Goal: Information Seeking & Learning: Learn about a topic

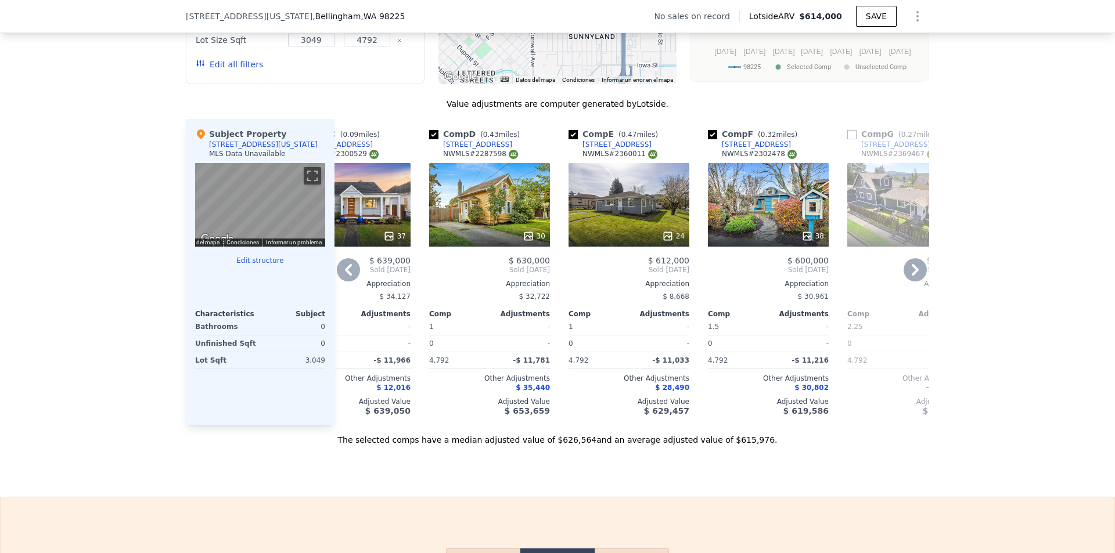
scroll to position [0, 341]
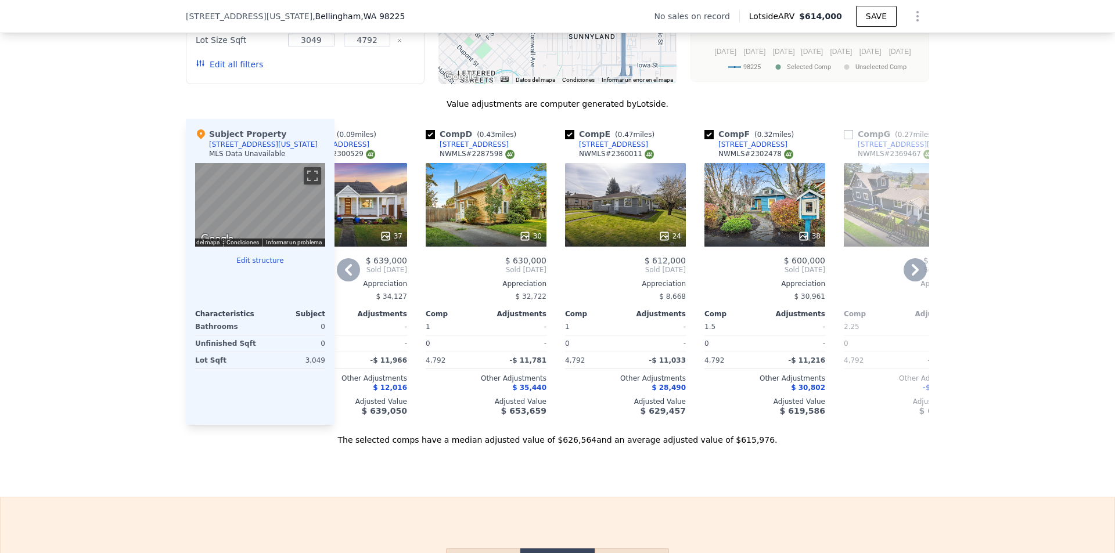
drag, startPoint x: 593, startPoint y: 409, endPoint x: 630, endPoint y: 409, distance: 37.2
click at [630, 406] on div "Adjusted Value" at bounding box center [625, 401] width 121 height 9
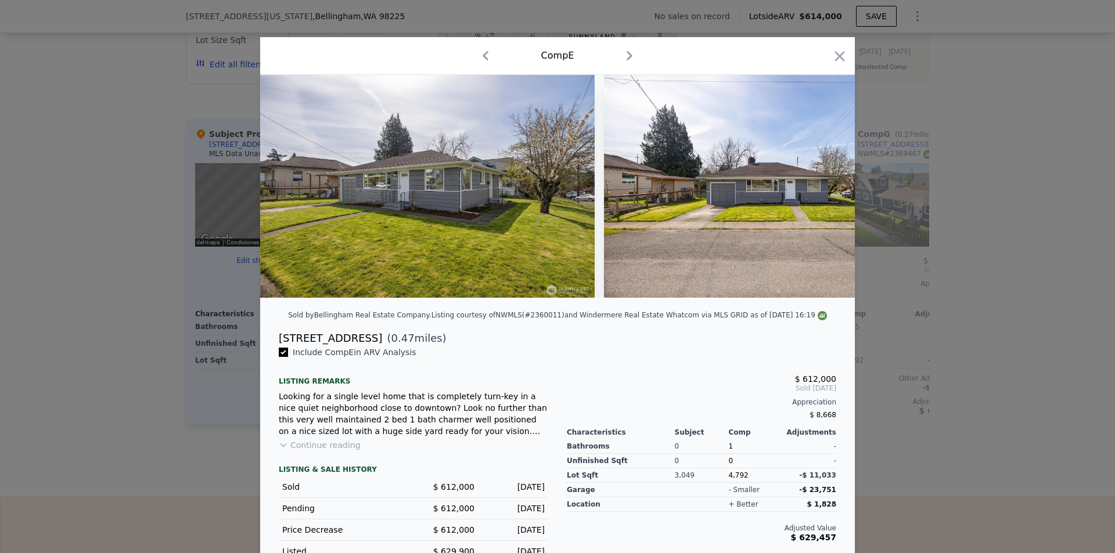
click at [832, 48] on div "Comp E" at bounding box center [557, 55] width 576 height 19
click at [835, 58] on icon "button" at bounding box center [840, 56] width 10 height 10
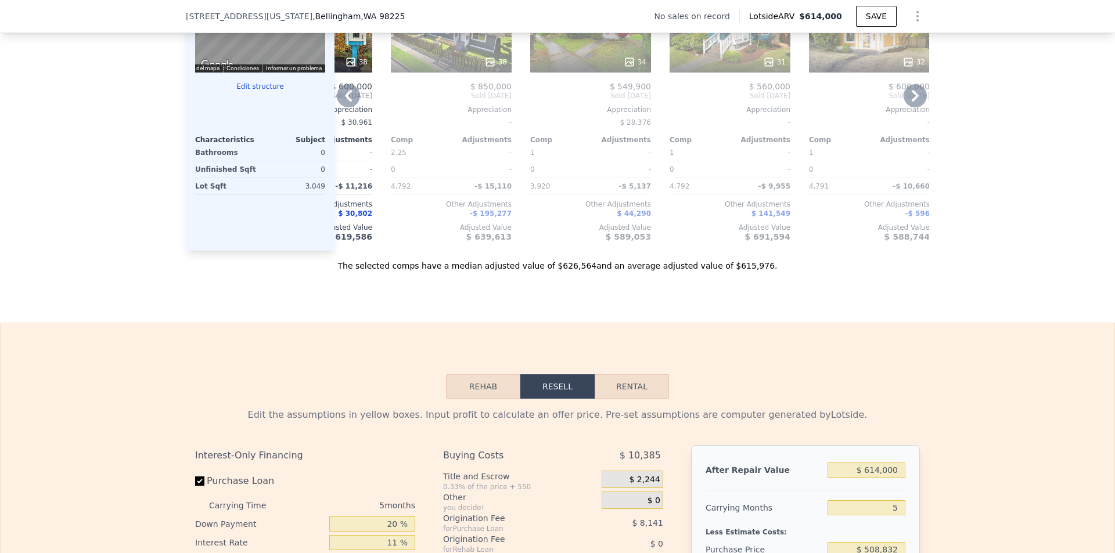
scroll to position [983, 0]
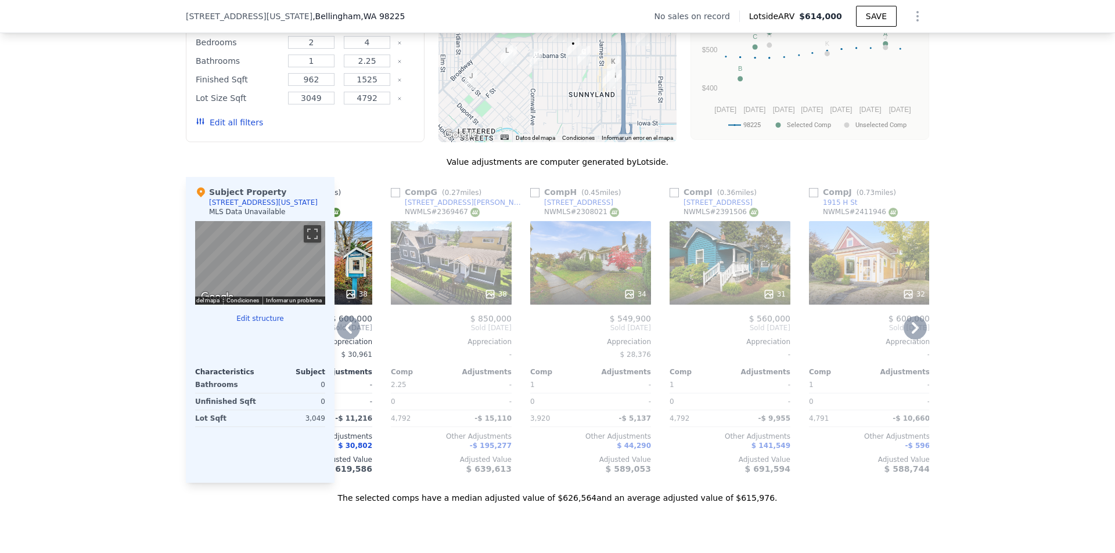
click at [346, 335] on icon at bounding box center [348, 327] width 23 height 23
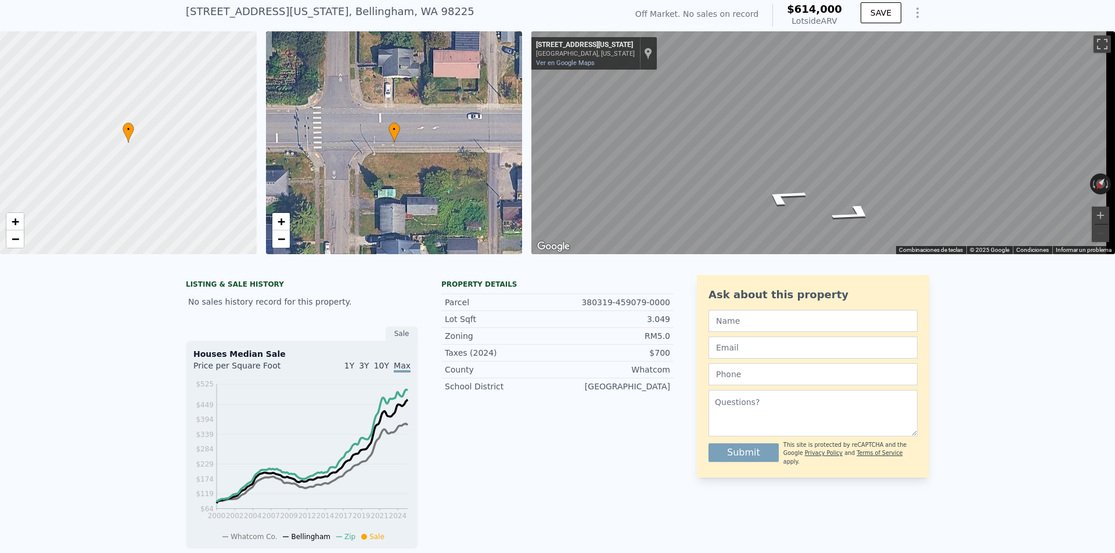
scroll to position [4, 0]
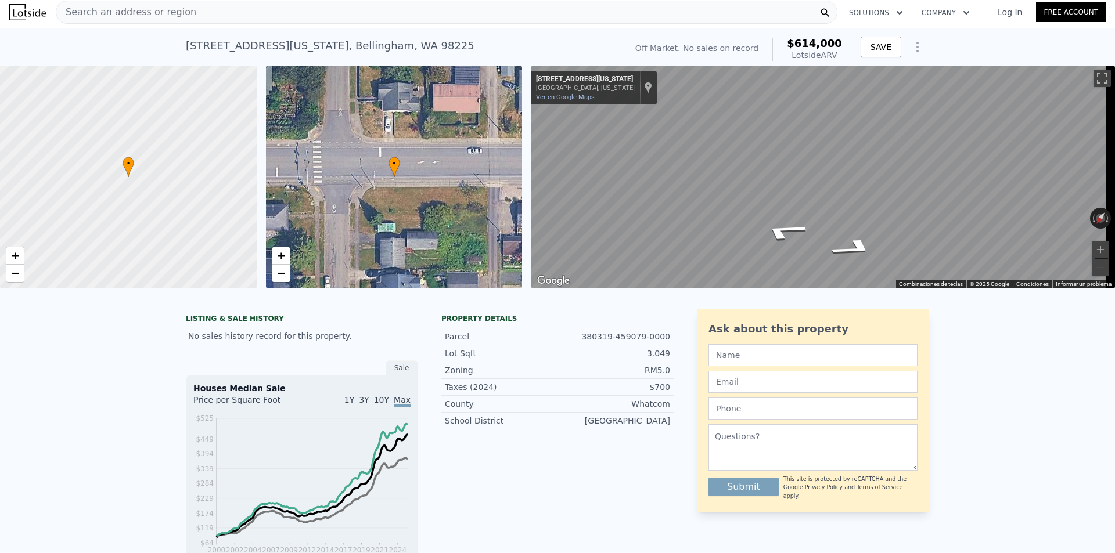
click at [529, 496] on div "Property details Parcel 380319-459079-0000 Lot Sqft 3.049 Zoning RM5.0 Taxes (2…" at bounding box center [557, 541] width 232 height 464
drag, startPoint x: 672, startPoint y: 433, endPoint x: 570, endPoint y: 347, distance: 133.5
click at [570, 347] on div "LISTING & SALE HISTORY No sales history record for this property. Sale Houses M…" at bounding box center [557, 541] width 743 height 464
click at [570, 343] on div "380319-459079-0000" at bounding box center [613, 337] width 113 height 12
drag, startPoint x: 430, startPoint y: 339, endPoint x: 671, endPoint y: 429, distance: 257.2
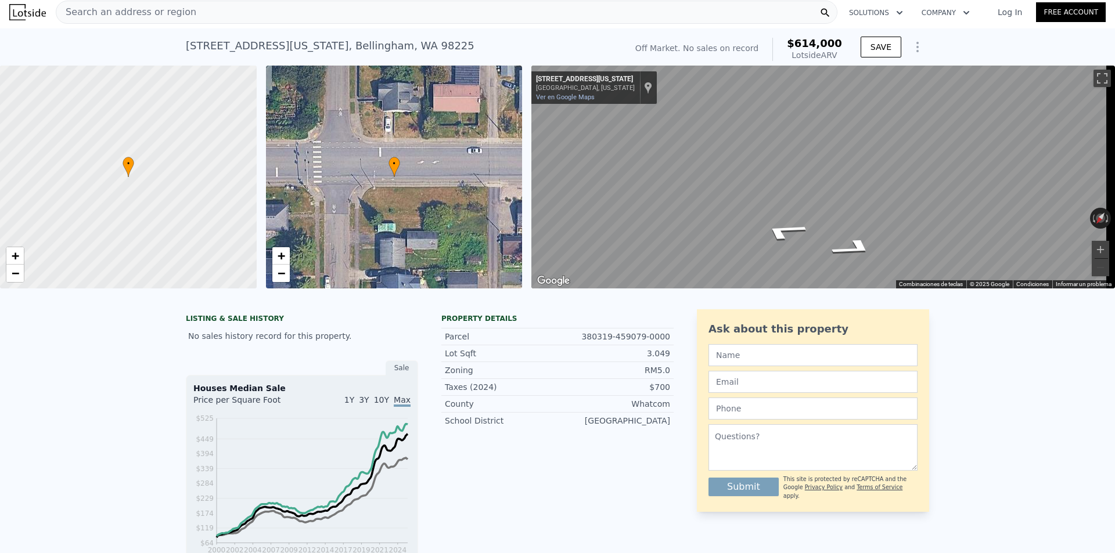
click at [671, 429] on div "LISTING & SALE HISTORY No sales history record for this property. Sale Houses M…" at bounding box center [557, 541] width 743 height 464
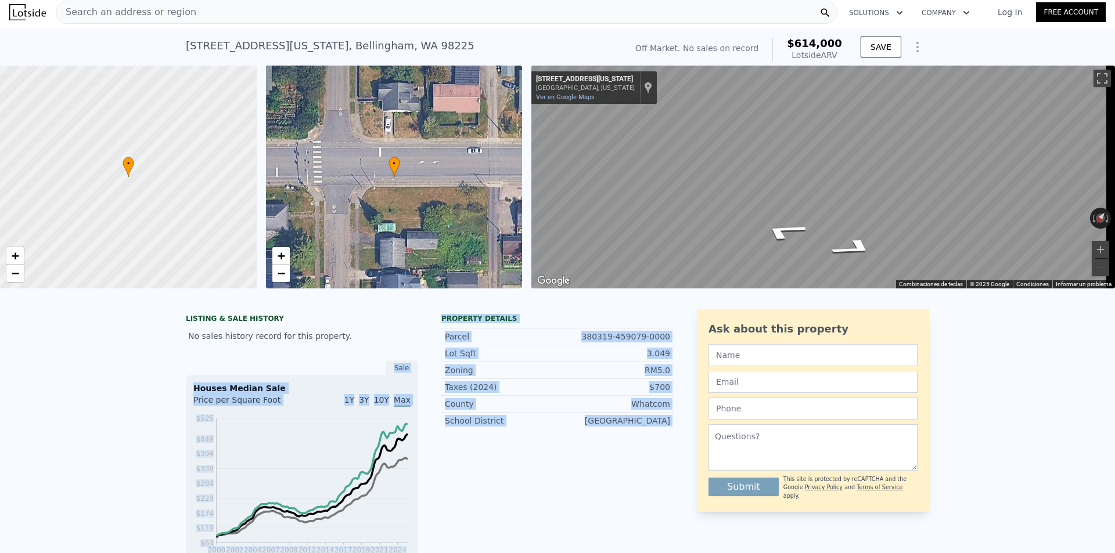
drag, startPoint x: 671, startPoint y: 429, endPoint x: 417, endPoint y: 348, distance: 266.4
click at [417, 348] on div "LISTING & SALE HISTORY No sales history record for this property. Sale Houses M…" at bounding box center [557, 541] width 743 height 464
click at [420, 344] on div "LISTING & SALE HISTORY No sales history record for this property. Sale Houses M…" at bounding box center [430, 541] width 488 height 464
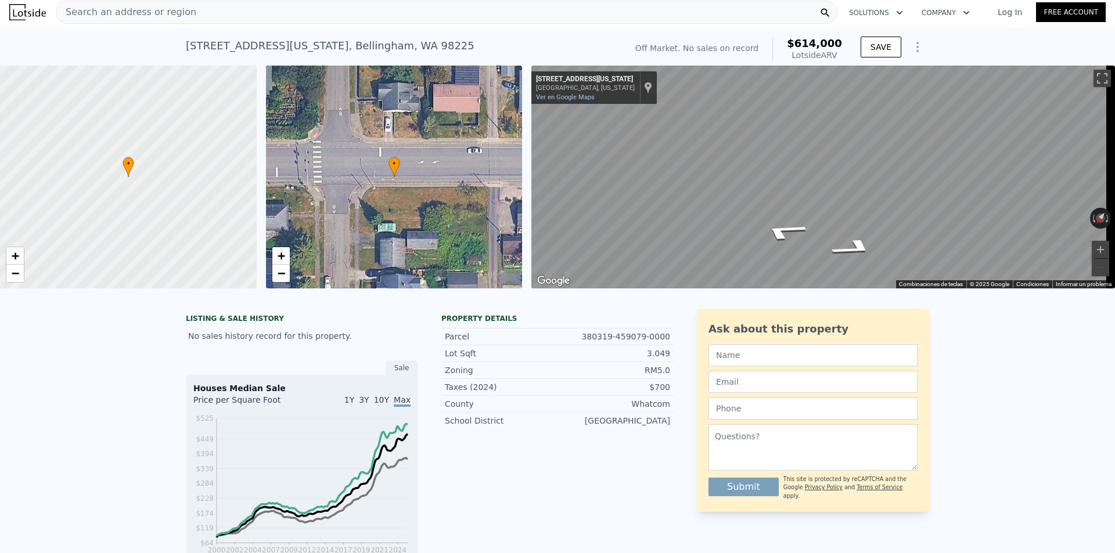
drag, startPoint x: 426, startPoint y: 320, endPoint x: 659, endPoint y: 440, distance: 261.7
click at [659, 440] on div "LISTING & SALE HISTORY No sales history record for this property. Sale Houses M…" at bounding box center [430, 541] width 488 height 464
click at [660, 438] on div "Property details Parcel 380319-459079-0000 Lot Sqft 3.049 Zoning RM5.0 Taxes (2…" at bounding box center [557, 376] width 232 height 124
click at [664, 427] on div "[GEOGRAPHIC_DATA]" at bounding box center [613, 421] width 113 height 12
drag, startPoint x: 664, startPoint y: 434, endPoint x: 432, endPoint y: 332, distance: 253.2
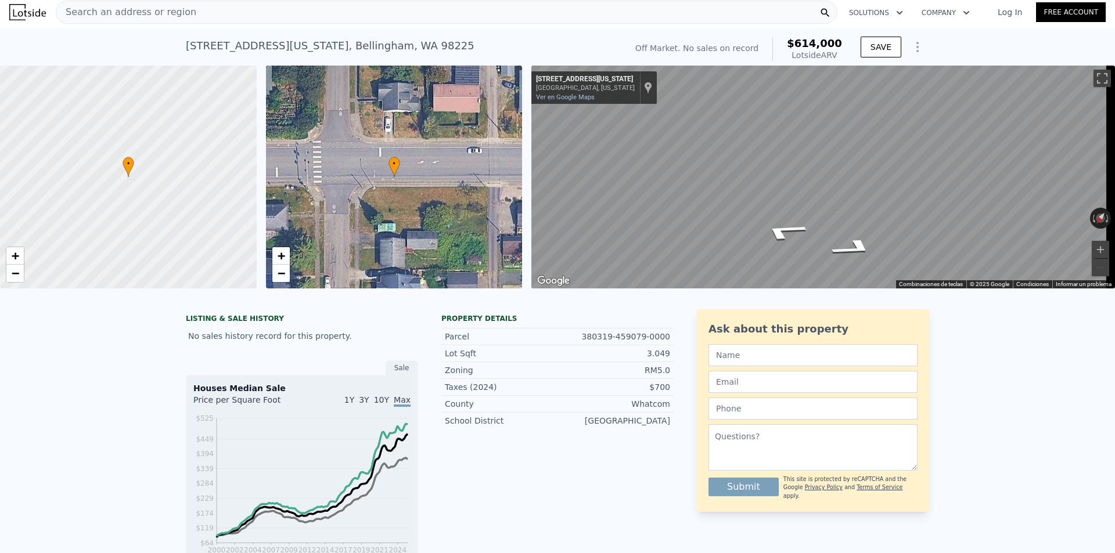
click at [432, 332] on div "LISTING & SALE HISTORY No sales history record for this property. Sale Houses M…" at bounding box center [430, 541] width 488 height 464
click at [433, 329] on div "LISTING & SALE HISTORY No sales history record for this property. Sale Houses M…" at bounding box center [430, 541] width 488 height 464
